Goal: Transaction & Acquisition: Purchase product/service

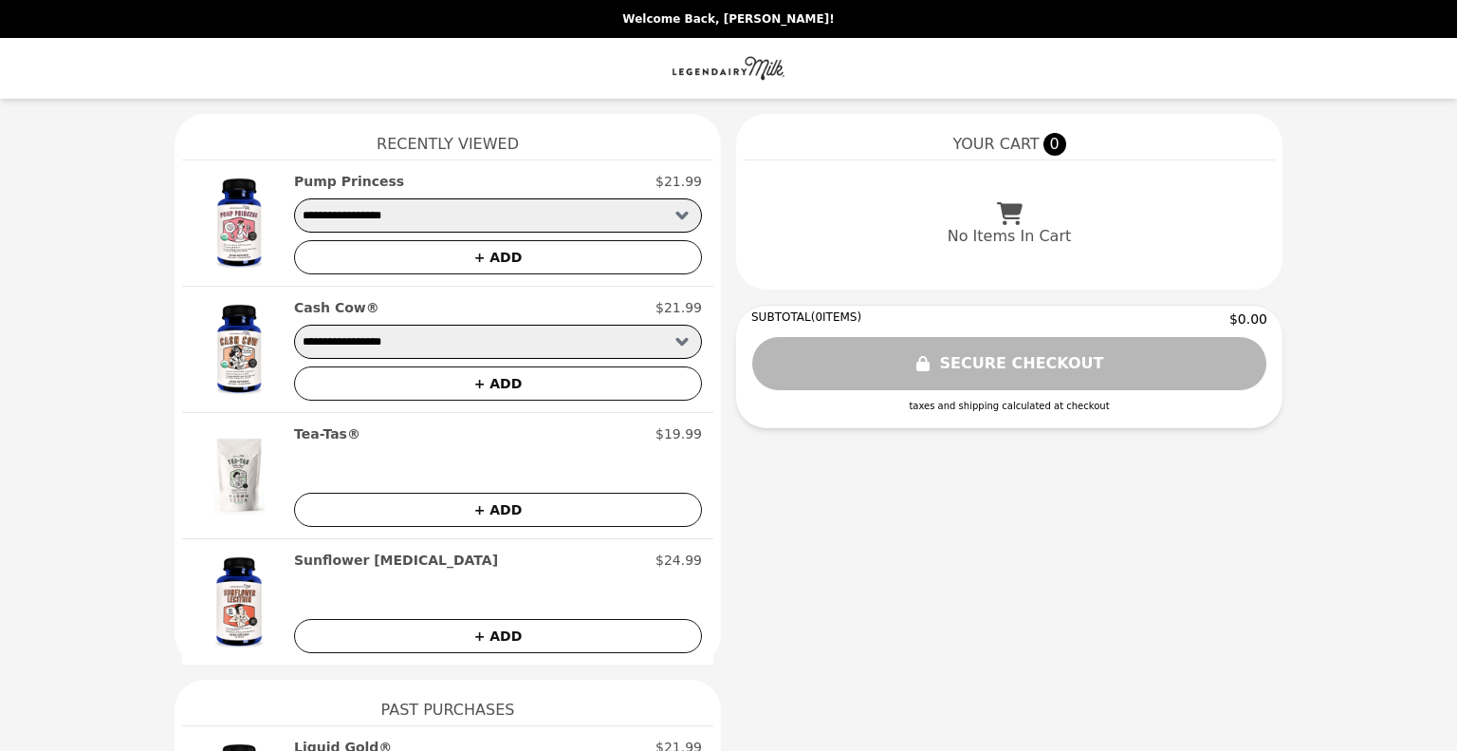
click at [304, 309] on h2 "Cash Cow®" at bounding box center [336, 307] width 85 height 19
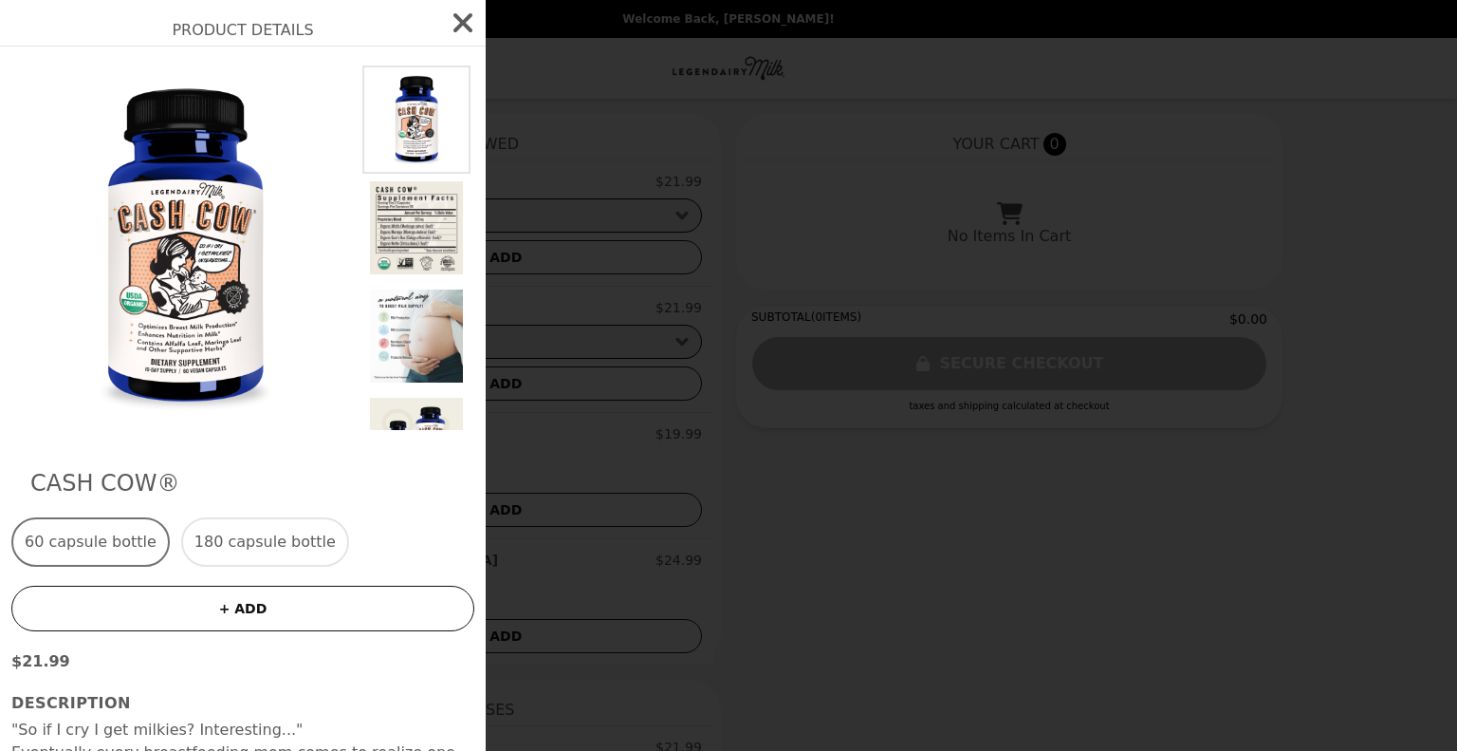
click at [408, 305] on img at bounding box center [416, 336] width 108 height 108
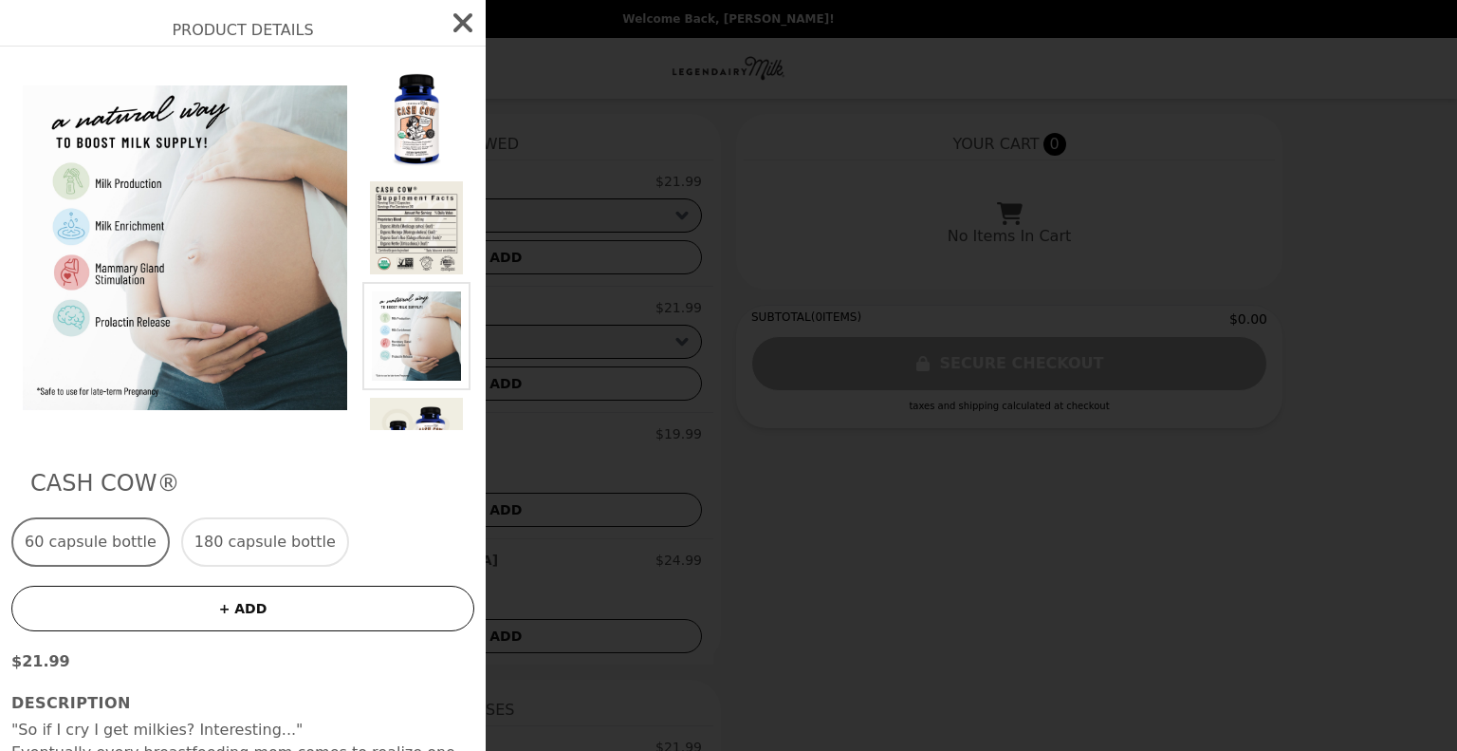
click at [392, 117] on img at bounding box center [416, 119] width 108 height 108
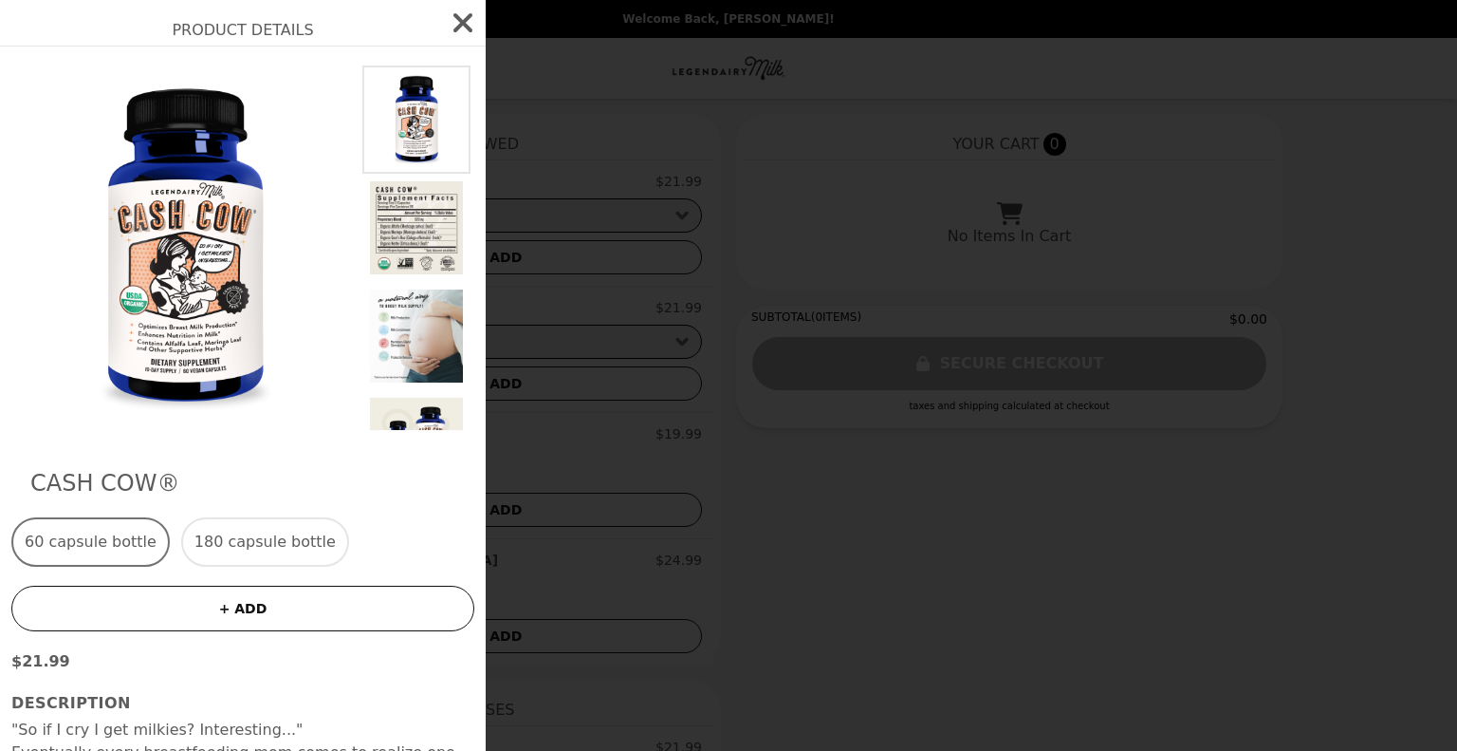
click at [260, 536] on button "180 capsule bottle" at bounding box center [265, 541] width 168 height 49
click at [140, 537] on button "60 capsule bottle" at bounding box center [90, 541] width 158 height 49
click at [263, 606] on button "+ ADD" at bounding box center [242, 608] width 463 height 46
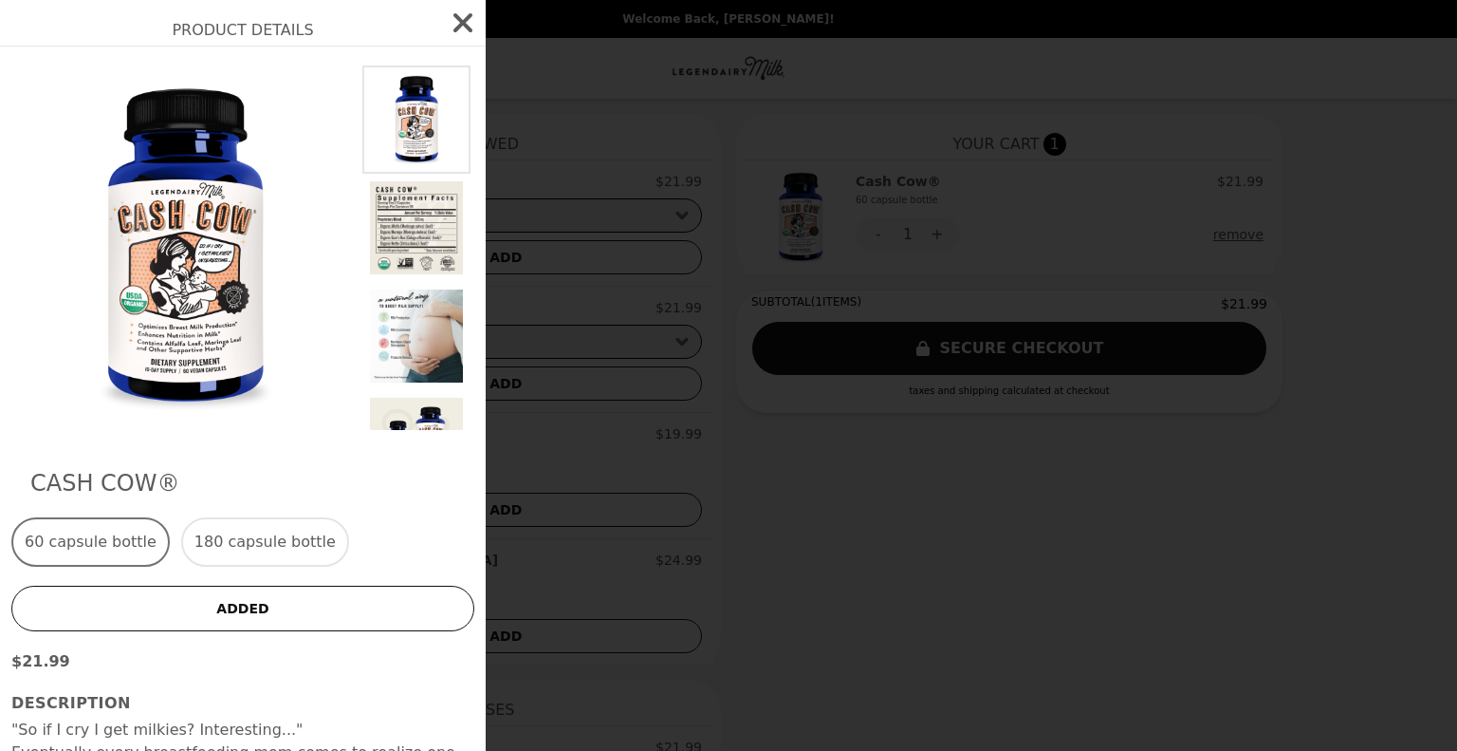
click at [417, 219] on img at bounding box center [416, 228] width 108 height 108
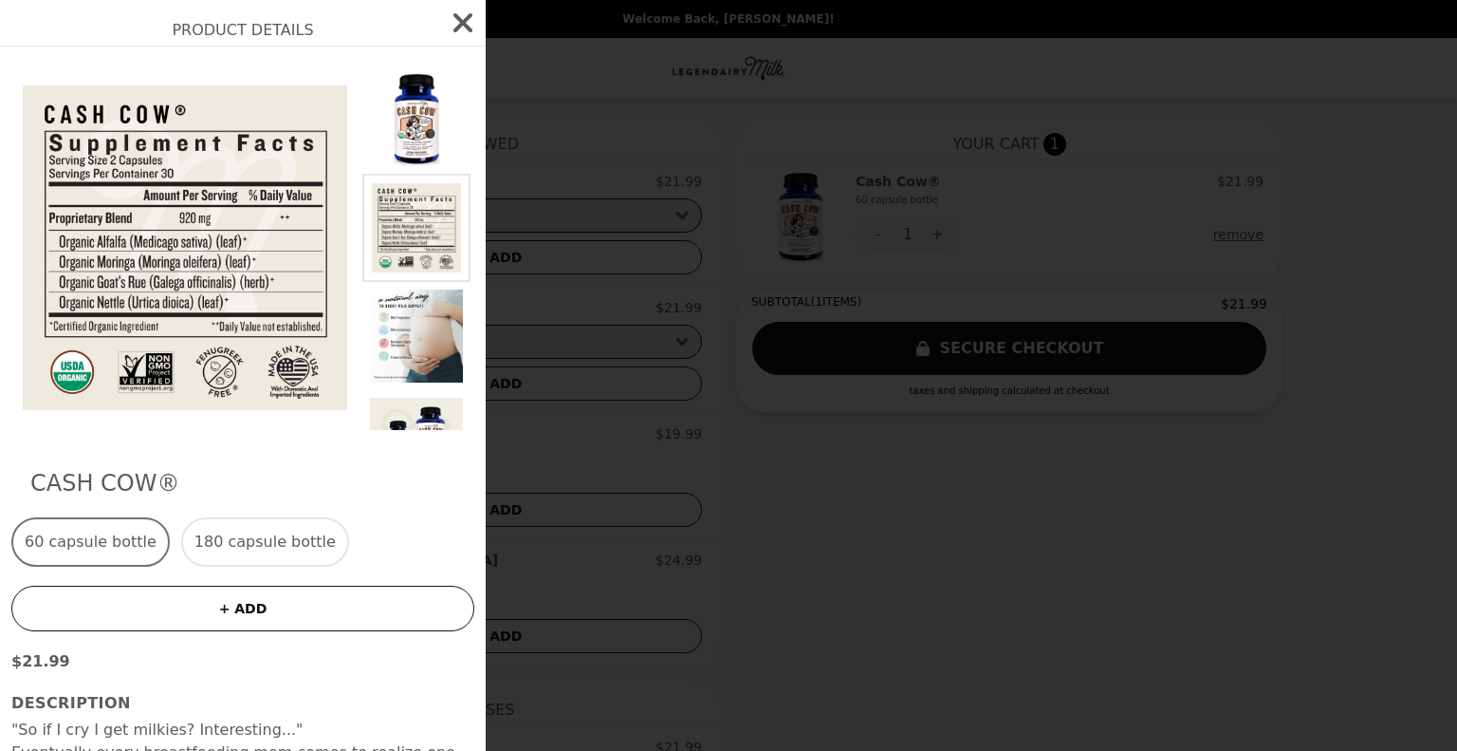
click at [454, 22] on icon "button" at bounding box center [463, 22] width 19 height 19
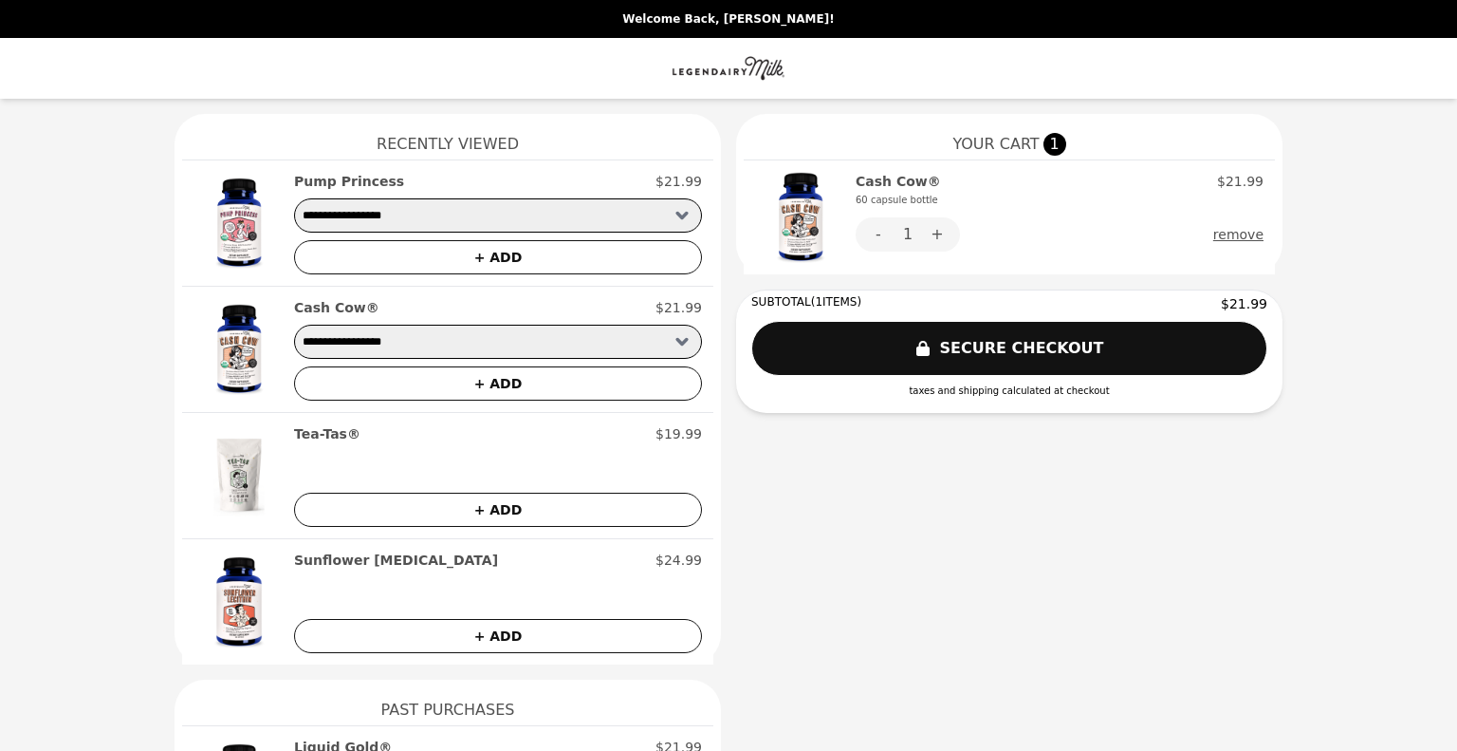
click at [421, 250] on button "+ ADD" at bounding box center [498, 257] width 408 height 34
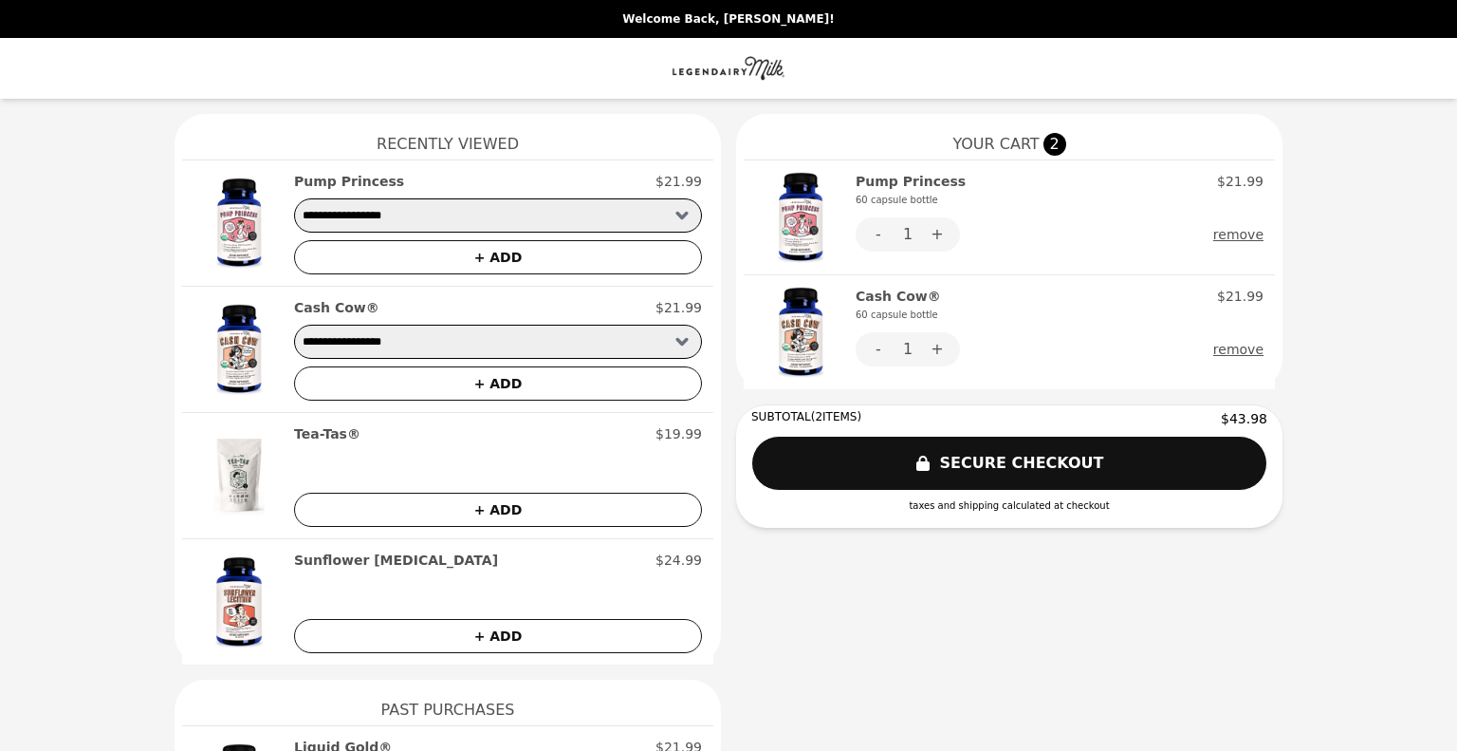
click at [215, 234] on img at bounding box center [239, 223] width 91 height 102
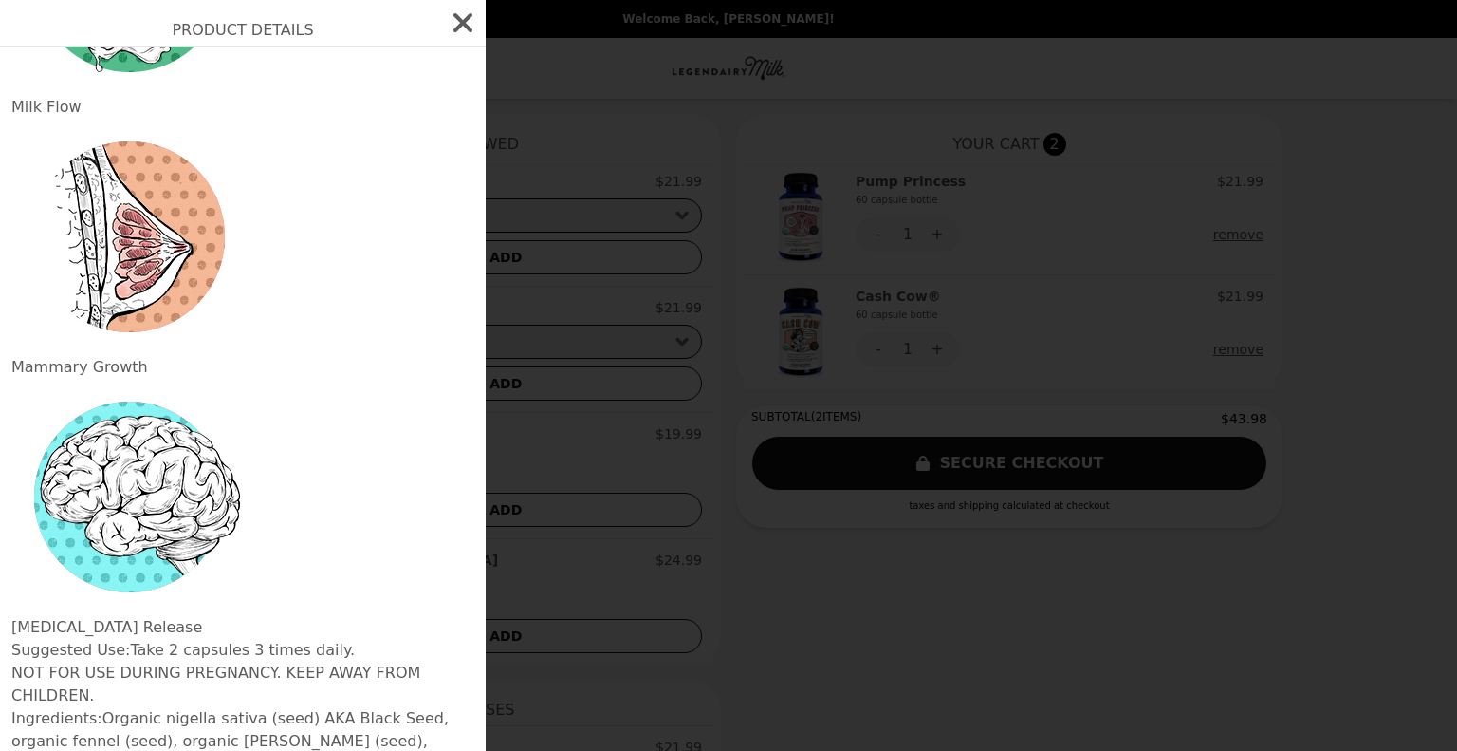
scroll to position [1270, 0]
click at [366, 661] on p "NOT FOR USE DURING PREGNANCY. KEEP AWAY FROM CHILDREN." at bounding box center [242, 684] width 463 height 46
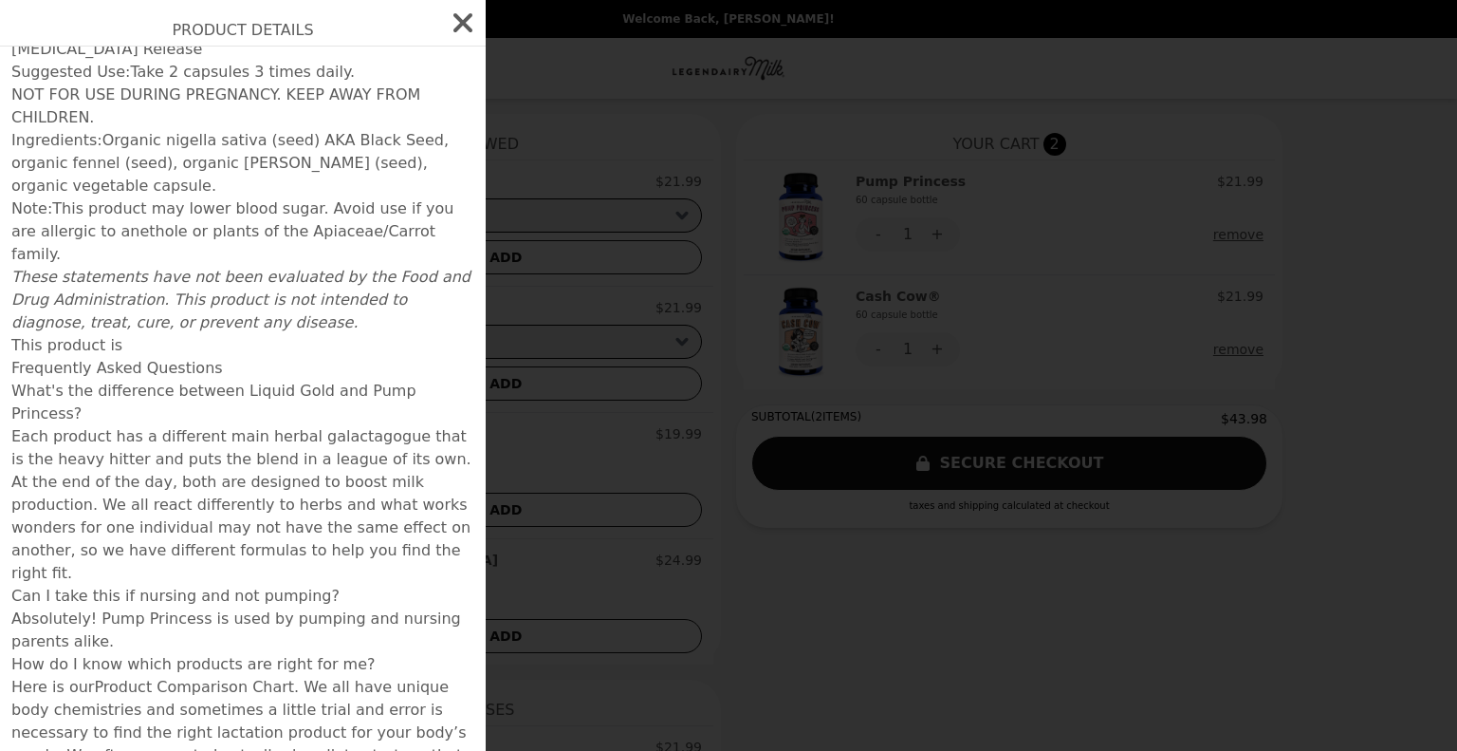
scroll to position [1848, 0]
click at [448, 14] on icon "button" at bounding box center [463, 23] width 30 height 30
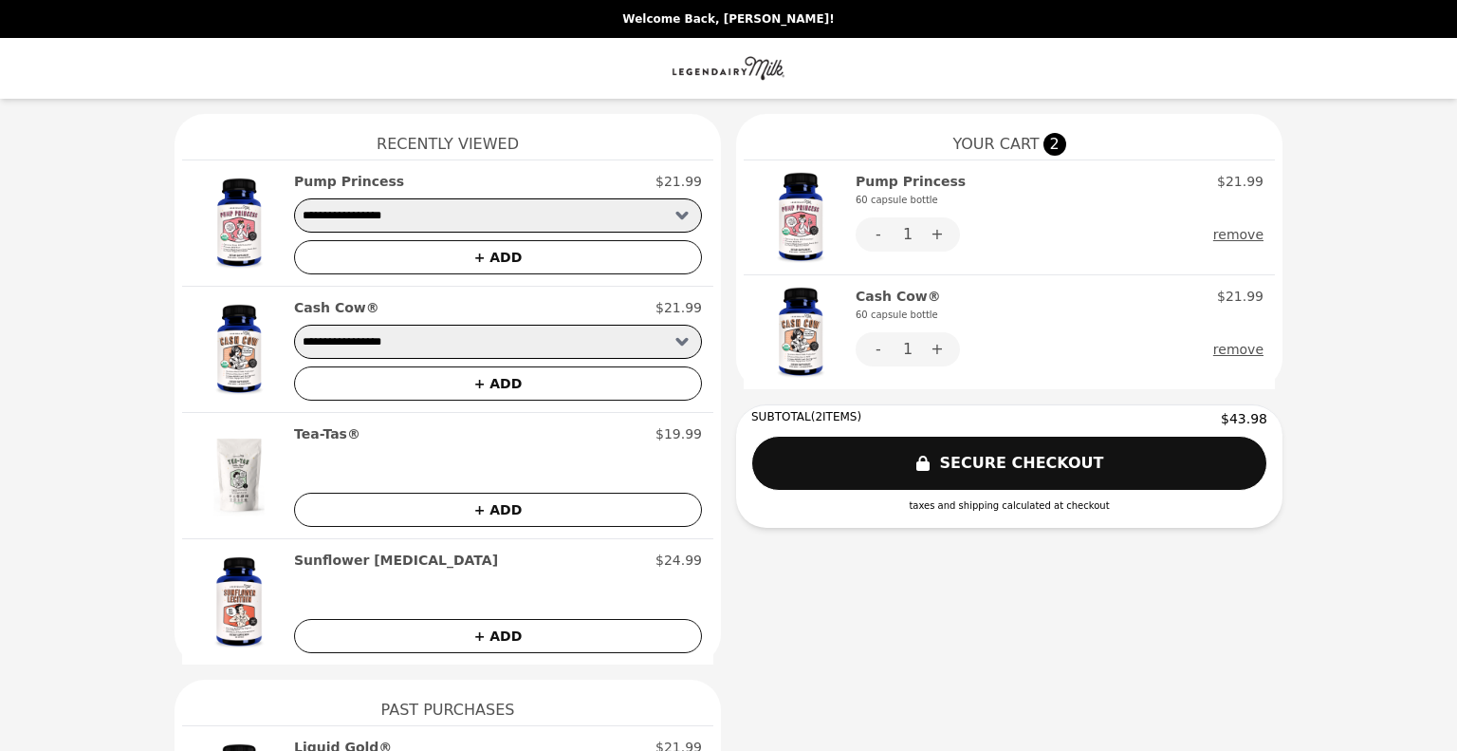
click at [987, 470] on button "SECURE CHECKOUT" at bounding box center [1010, 463] width 516 height 55
click at [861, 346] on button "-" at bounding box center [879, 349] width 46 height 34
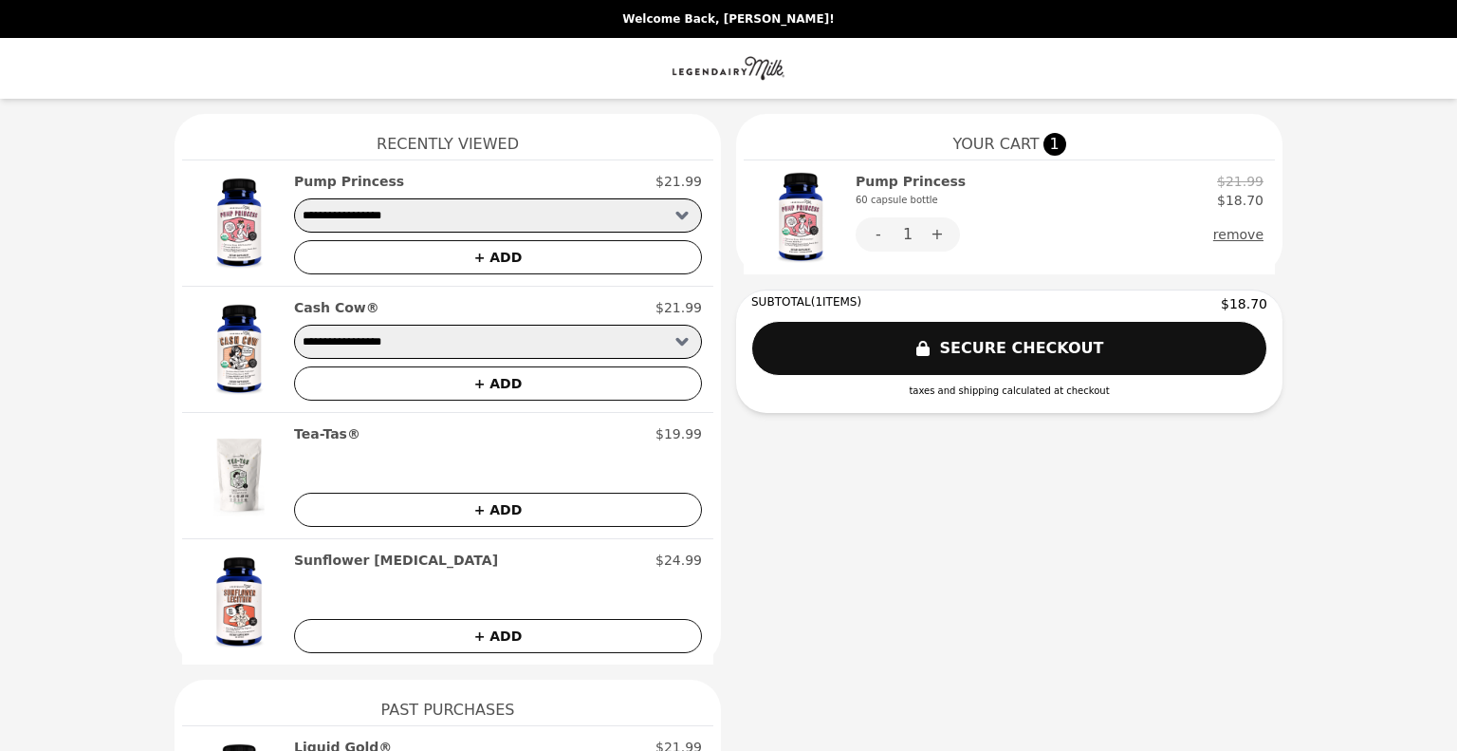
click at [1095, 341] on button "SECURE CHECKOUT" at bounding box center [1010, 348] width 516 height 55
